Goal: Find specific page/section: Find specific page/section

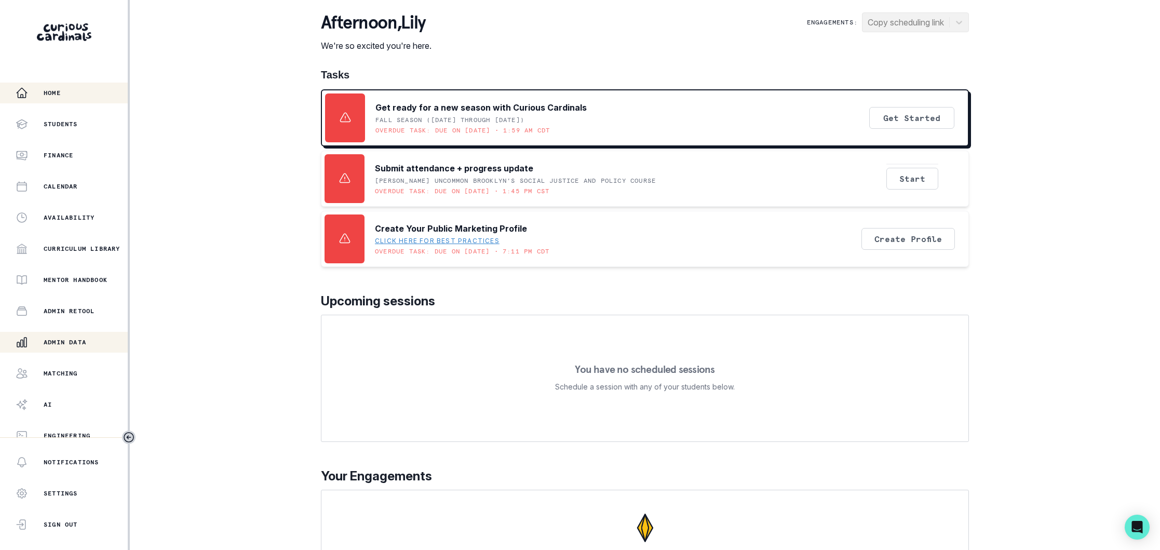
click at [67, 339] on p "Admin Data" at bounding box center [65, 342] width 43 height 8
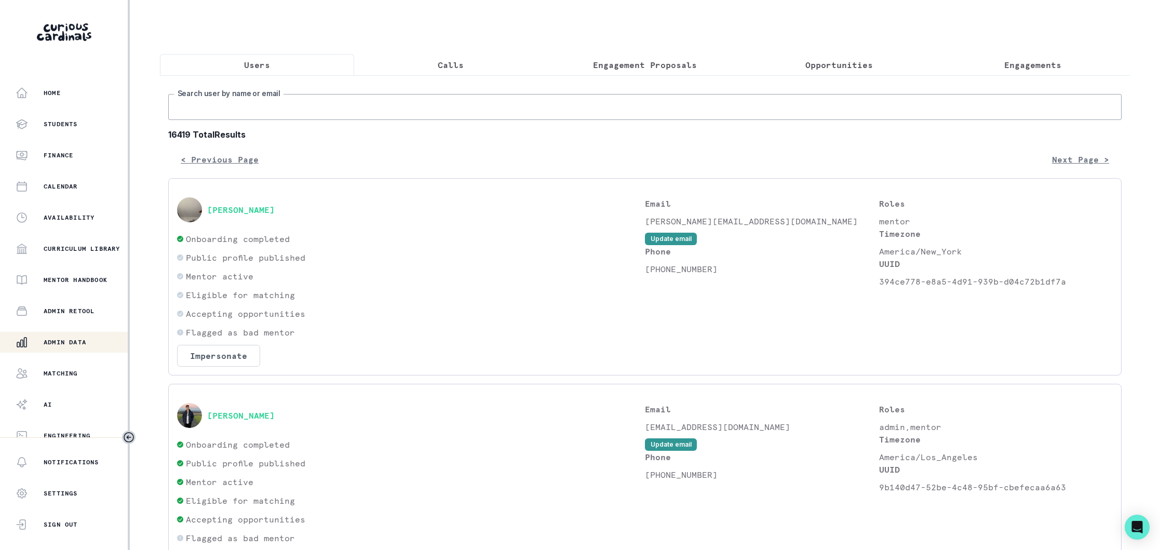
click at [347, 114] on input "Search user by name or email" at bounding box center [645, 107] width 954 height 26
type input "[PERSON_NAME]"
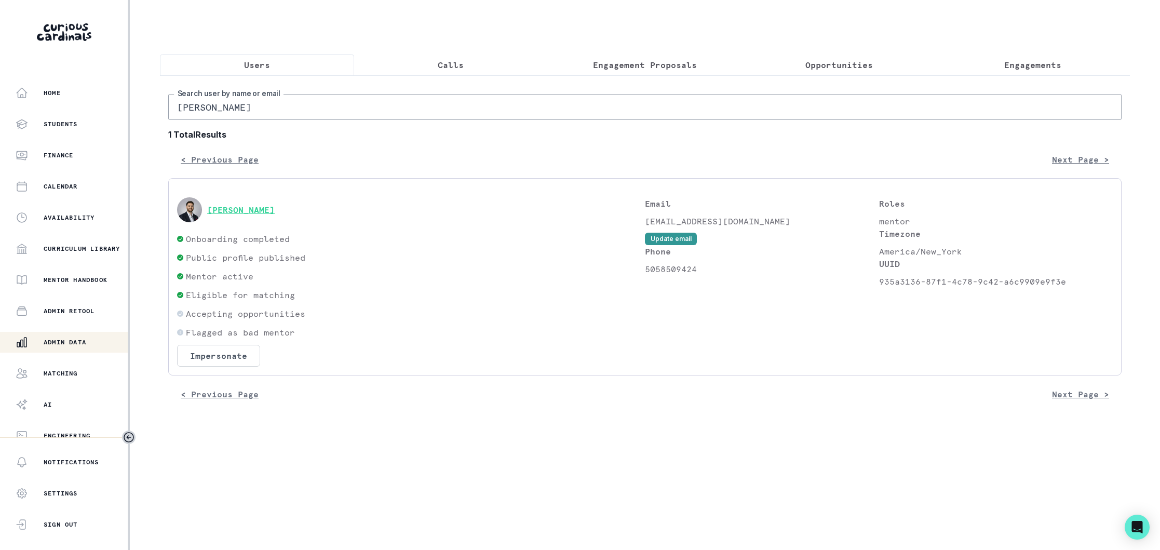
click at [244, 208] on button "[PERSON_NAME]" at bounding box center [241, 210] width 68 height 10
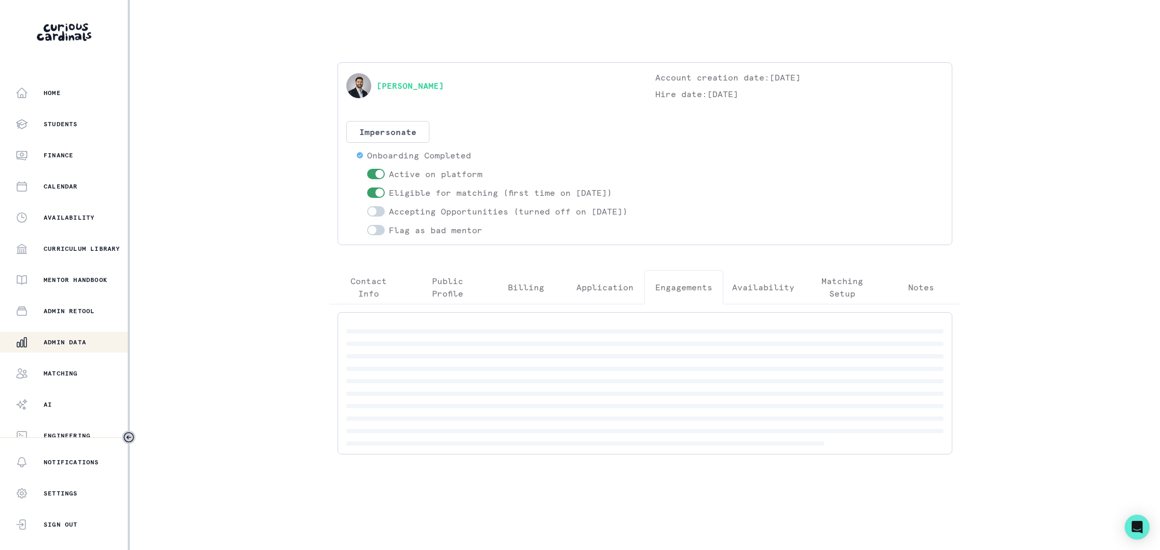
drag, startPoint x: 691, startPoint y: 300, endPoint x: 687, endPoint y: 319, distance: 19.6
click at [691, 293] on p "Engagements" at bounding box center [683, 287] width 57 height 12
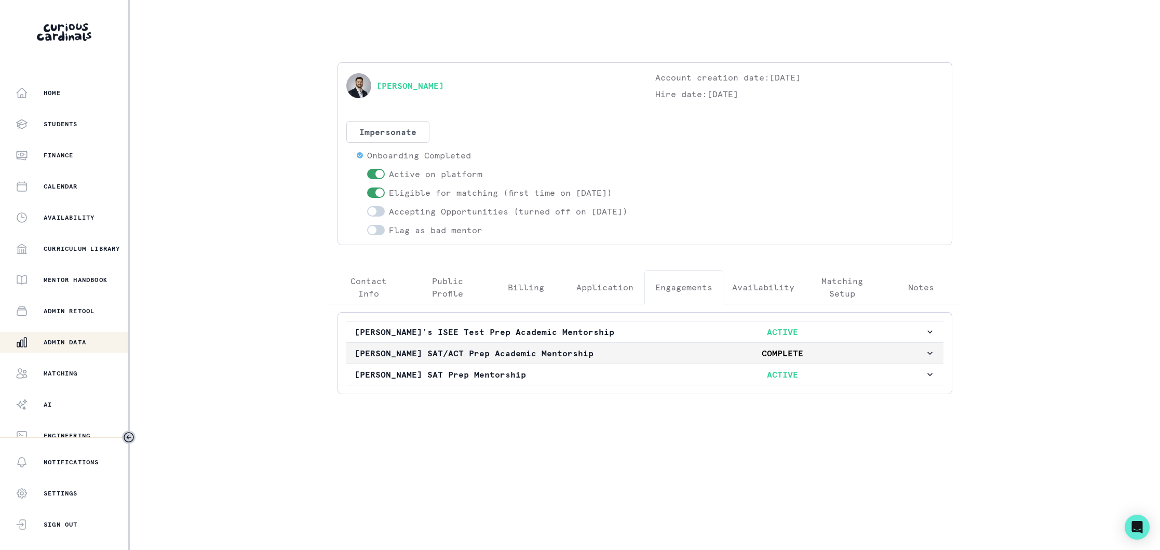
click at [667, 359] on p "COMPLETE" at bounding box center [782, 353] width 285 height 12
